Goal: Task Accomplishment & Management: Manage account settings

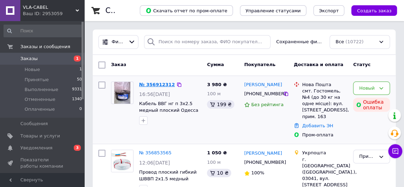
click at [157, 85] on link "№ 356912312" at bounding box center [157, 84] width 36 height 5
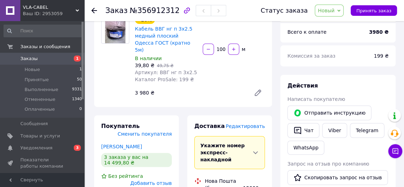
scroll to position [65, 0]
click at [131, 144] on link "[PERSON_NAME]" at bounding box center [121, 147] width 41 height 6
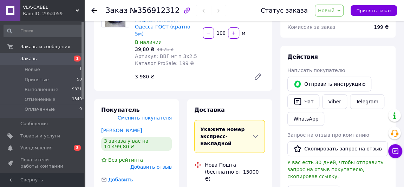
scroll to position [71, 0]
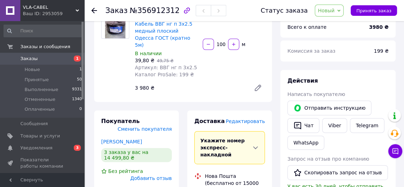
click at [156, 126] on span "Сменить покупателя" at bounding box center [145, 129] width 54 height 6
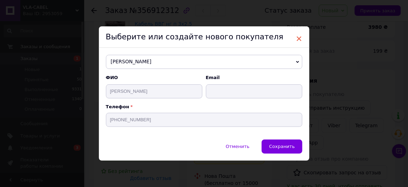
click at [301, 39] on span "×" at bounding box center [299, 39] width 6 height 12
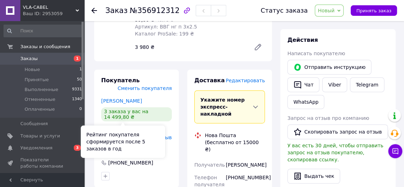
scroll to position [112, 0]
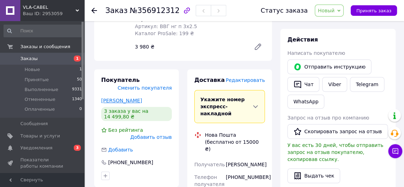
click at [121, 98] on link "[PERSON_NAME]" at bounding box center [121, 101] width 41 height 6
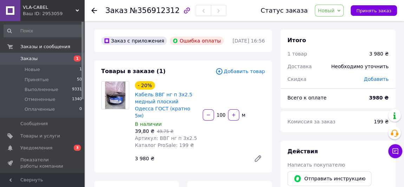
click at [333, 9] on span "Новый" at bounding box center [326, 11] width 17 height 6
click at [331, 23] on li "Принят" at bounding box center [333, 24] width 37 height 11
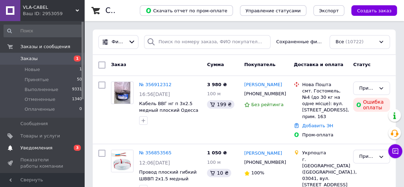
click at [34, 147] on span "Уведомления" at bounding box center [36, 148] width 32 height 6
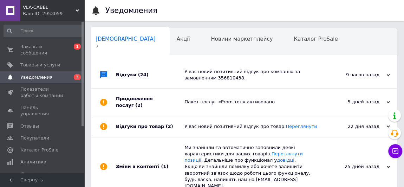
scroll to position [0, 4]
click at [50, 44] on span "Заказы и сообщения" at bounding box center [42, 50] width 45 height 13
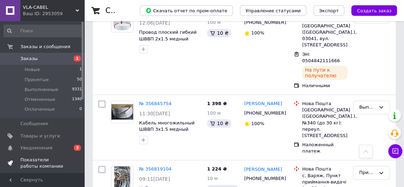
click at [29, 160] on span "Показатели работы компании" at bounding box center [42, 163] width 45 height 13
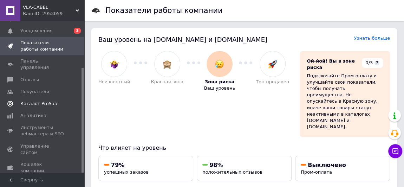
scroll to position [67, 0]
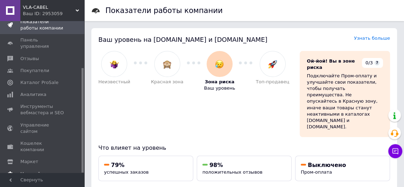
click at [32, 171] on span "Настройки" at bounding box center [33, 174] width 26 height 6
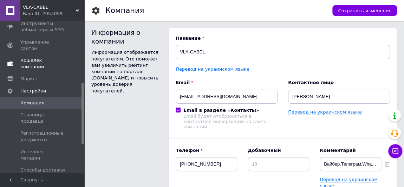
scroll to position [154, 0]
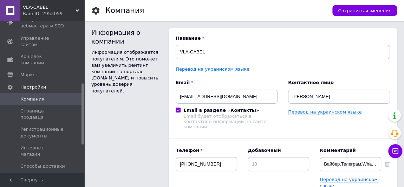
click at [46, 175] on span "Способы оплаты" at bounding box center [40, 178] width 40 height 6
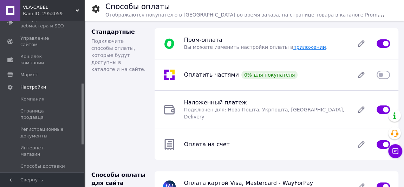
click at [296, 46] on link "приложении" at bounding box center [309, 47] width 33 height 6
